Goal: Information Seeking & Learning: Check status

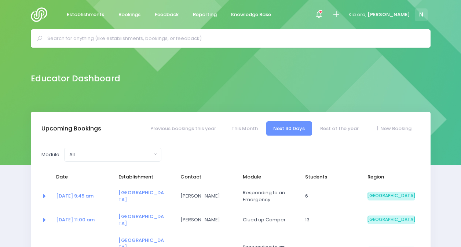
select select "5"
click at [327, 18] on div at bounding box center [318, 15] width 16 height 16
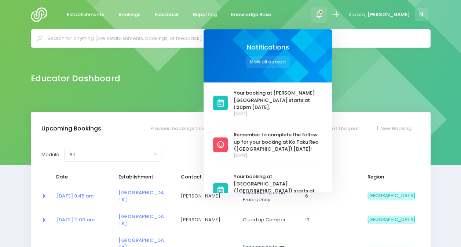
click at [369, 99] on div "Educator Dashboard" at bounding box center [230, 80] width 461 height 64
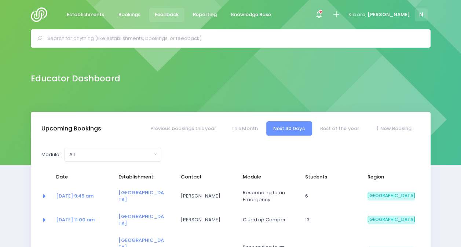
click at [174, 9] on link "Feedback" at bounding box center [167, 15] width 36 height 14
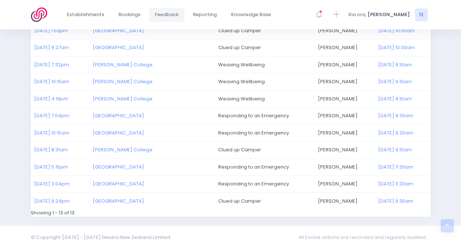
scroll to position [141, 0]
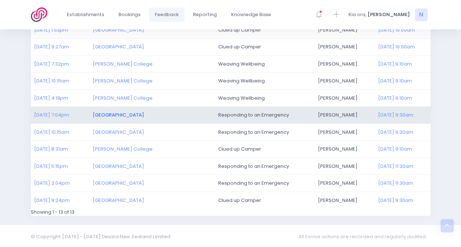
click at [124, 114] on link "Waikaka School" at bounding box center [118, 114] width 51 height 7
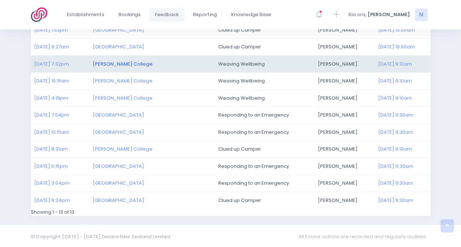
click at [145, 62] on link "[PERSON_NAME] College" at bounding box center [123, 63] width 60 height 7
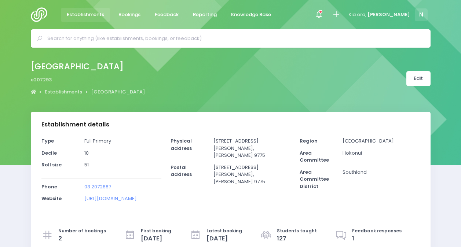
select select "5"
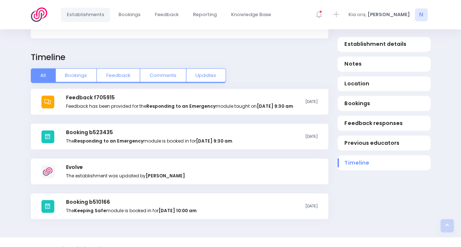
scroll to position [779, 0]
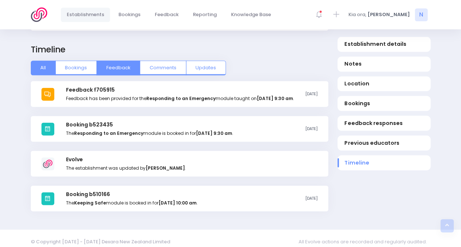
click at [125, 61] on button "Feedback" at bounding box center [118, 68] width 44 height 15
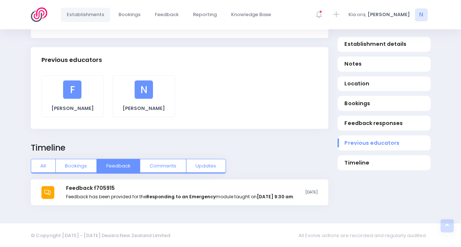
scroll to position [677, 0]
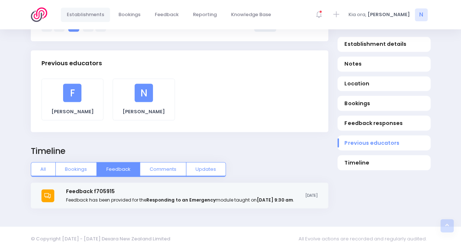
click at [180, 196] on strong "Responding to an Emergency" at bounding box center [180, 199] width 69 height 6
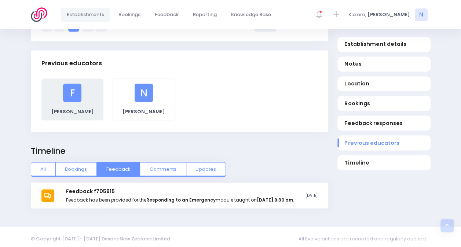
click at [74, 96] on div "F Felicia McCrone" at bounding box center [73, 100] width 52 height 32
click at [72, 108] on strong "Felicia McCrone" at bounding box center [72, 111] width 43 height 7
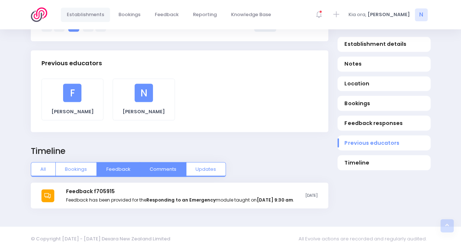
click at [168, 162] on button "Comments" at bounding box center [163, 169] width 46 height 15
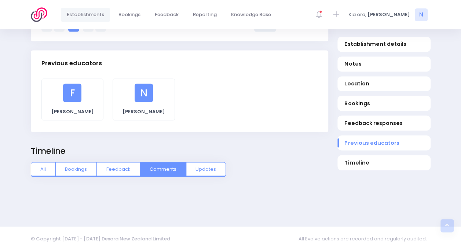
scroll to position [636, 0]
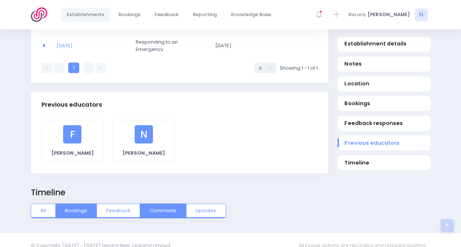
click at [82, 203] on button "Bookings" at bounding box center [75, 210] width 41 height 15
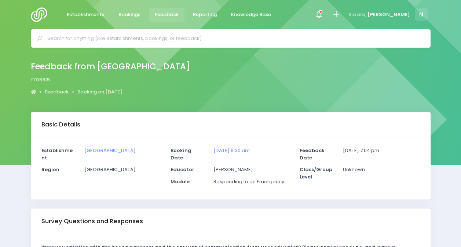
click at [427, 102] on div "Feedback from Waikaka School f705915 Feedback Booking on 4 June 2025" at bounding box center [230, 80] width 461 height 64
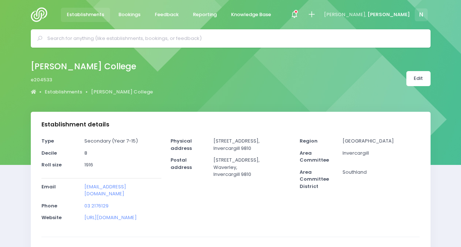
select select "5"
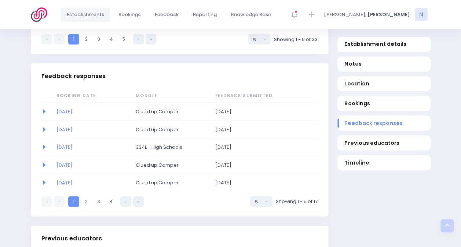
scroll to position [669, 0]
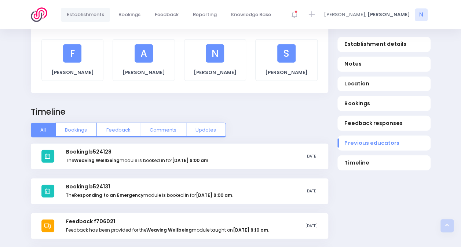
scroll to position [874, 0]
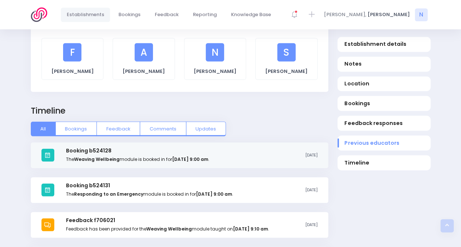
click at [188, 148] on div "Booking b524128 The Weaving Wellbeing module is booked in for Monday the 4th of…" at bounding box center [137, 155] width 143 height 15
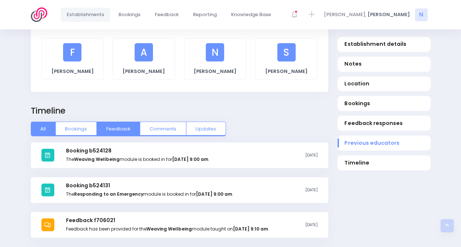
click at [121, 125] on button "Feedback" at bounding box center [118, 129] width 44 height 15
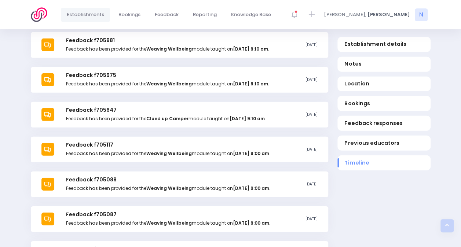
scroll to position [1020, 0]
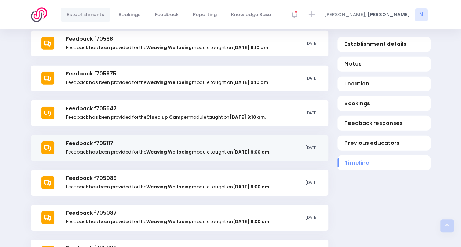
click at [228, 155] on p "Feedback has been provided for the Weaving Wellbeing module taught on Monday th…" at bounding box center [168, 152] width 204 height 7
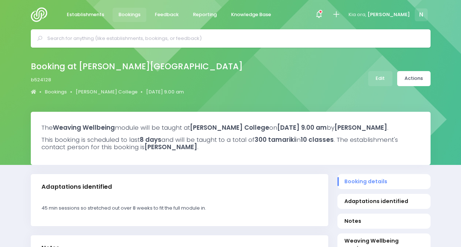
select select "5"
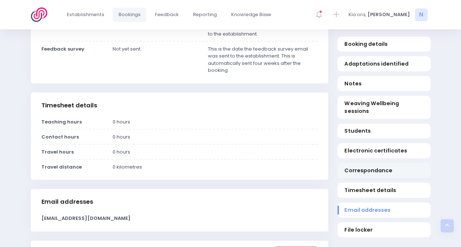
scroll to position [707, 0]
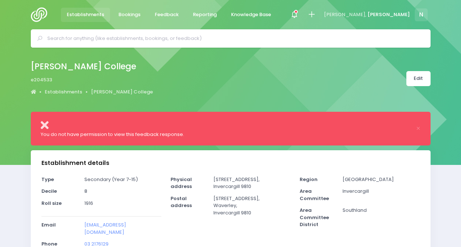
select select "5"
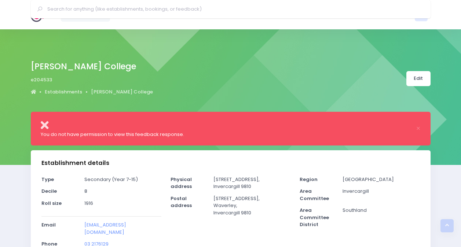
select select "5"
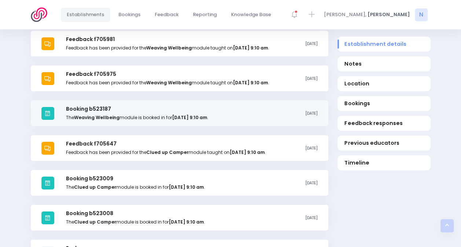
click at [180, 121] on strong "Monday the 28th of April 2025 at 9:10 am" at bounding box center [189, 117] width 35 height 6
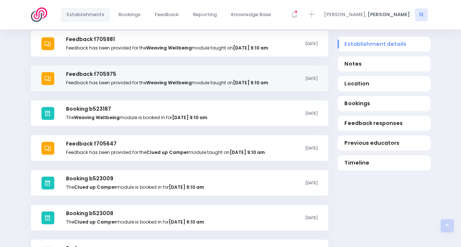
click at [255, 85] on strong "Monday the 28th of April 2025 at 9:10 am" at bounding box center [250, 83] width 35 height 6
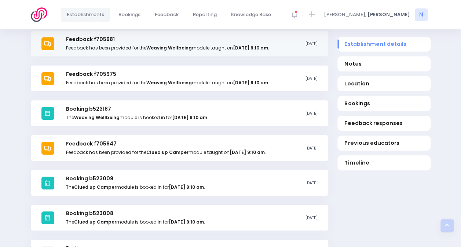
click at [188, 45] on strong "Weaving Wellbeing" at bounding box center [168, 48] width 45 height 6
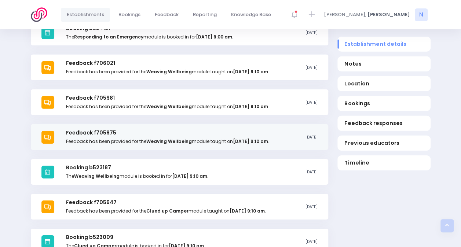
scroll to position [1055, 0]
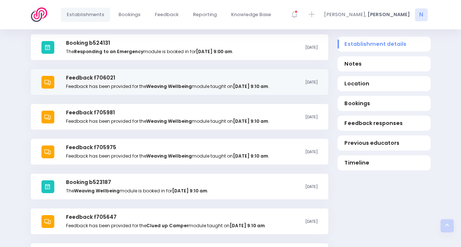
click at [175, 83] on p "Feedback has been provided for the Weaving Wellbeing module taught on Monday th…" at bounding box center [167, 86] width 203 height 7
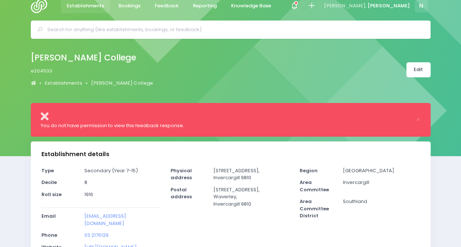
scroll to position [0, 0]
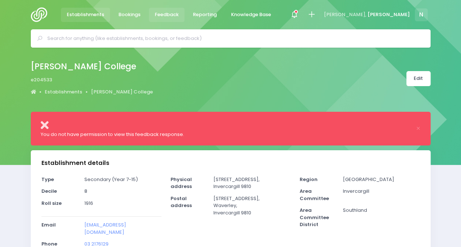
click at [167, 15] on span "Feedback" at bounding box center [167, 14] width 24 height 7
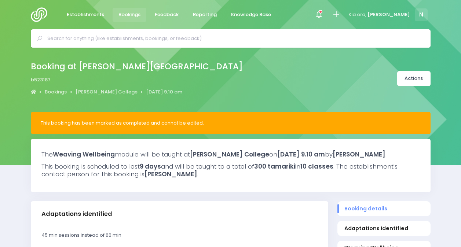
select select "5"
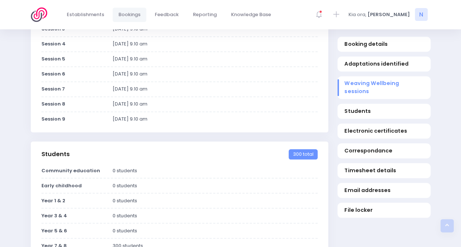
scroll to position [293, 0]
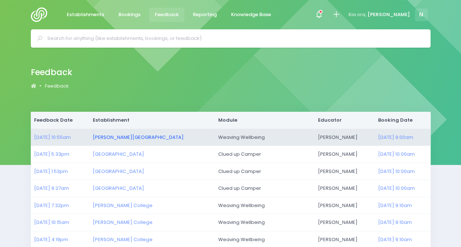
click at [133, 139] on link "[PERSON_NAME][GEOGRAPHIC_DATA]" at bounding box center [138, 137] width 91 height 7
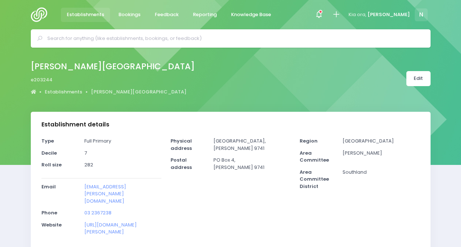
select select "5"
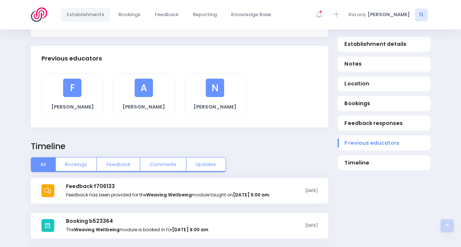
scroll to position [777, 0]
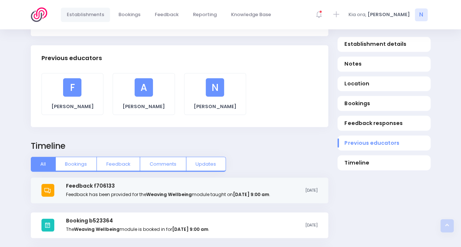
click at [191, 191] on p "Feedback has been provided for the Weaving Wellbeing module taught [DATE][DATE]…" at bounding box center [168, 194] width 204 height 7
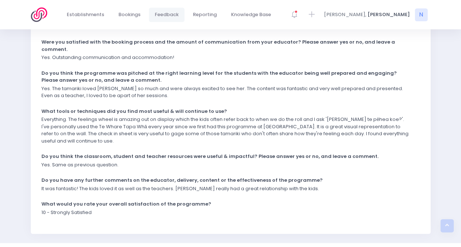
scroll to position [206, 0]
